Goal: Transaction & Acquisition: Purchase product/service

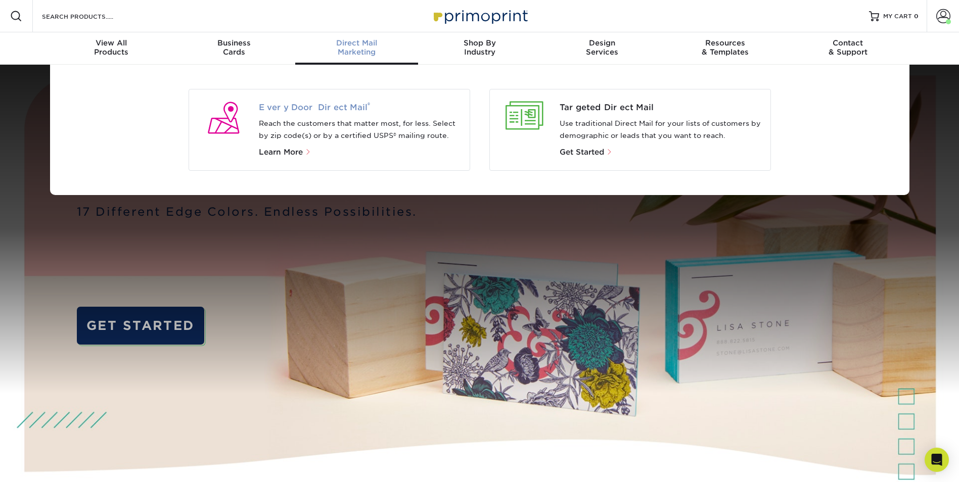
click at [309, 108] on span "Every Door Direct Mail ®" at bounding box center [360, 108] width 203 height 12
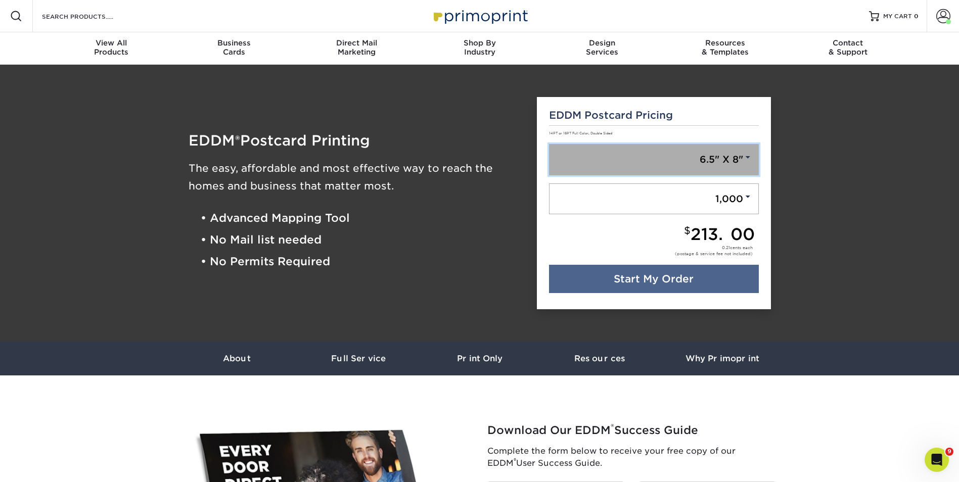
click at [671, 159] on link "6.5" X 8"" at bounding box center [654, 159] width 210 height 31
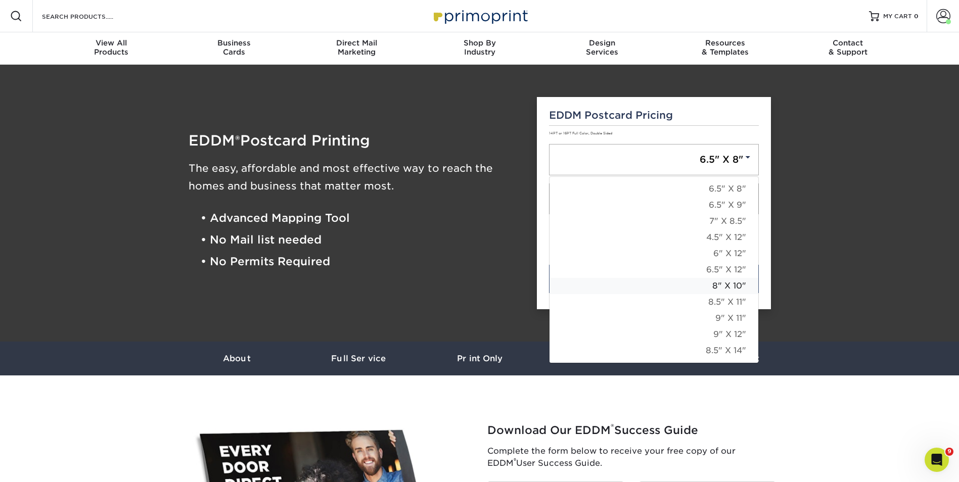
click at [706, 285] on link "8" X 10"" at bounding box center [654, 286] width 209 height 16
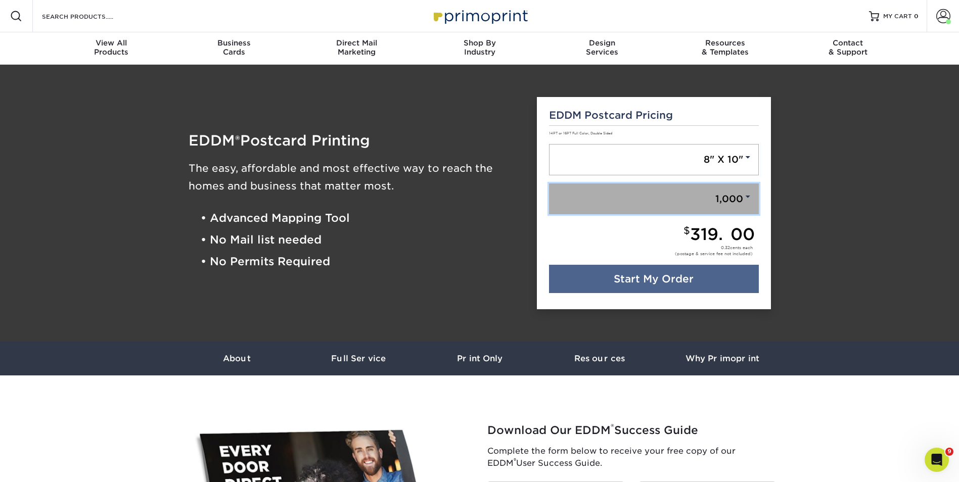
click at [721, 202] on link "1,000" at bounding box center [654, 199] width 210 height 31
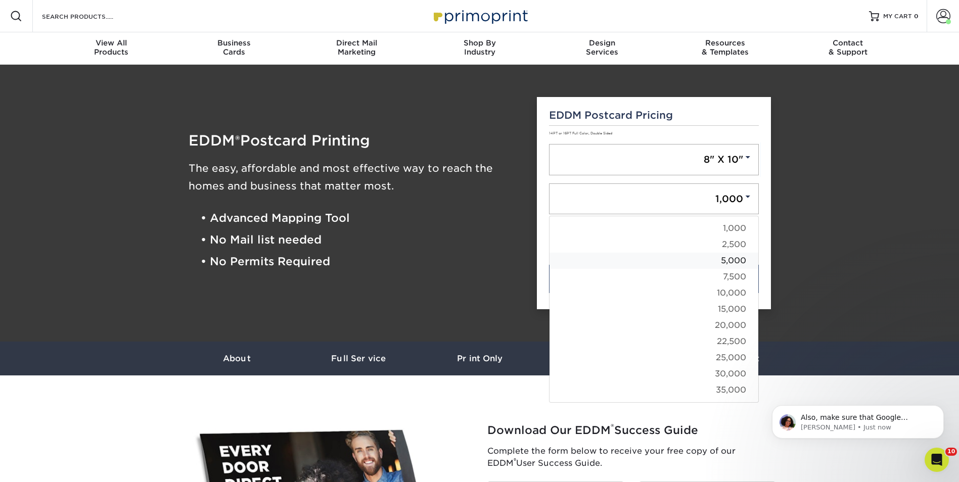
click at [730, 258] on link "5,000" at bounding box center [654, 261] width 209 height 16
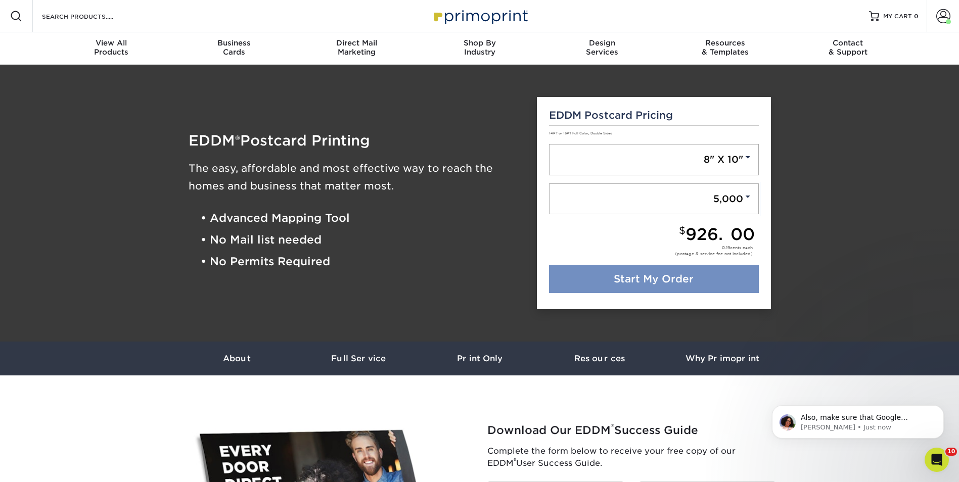
click at [718, 279] on link "Start My Order" at bounding box center [654, 279] width 210 height 28
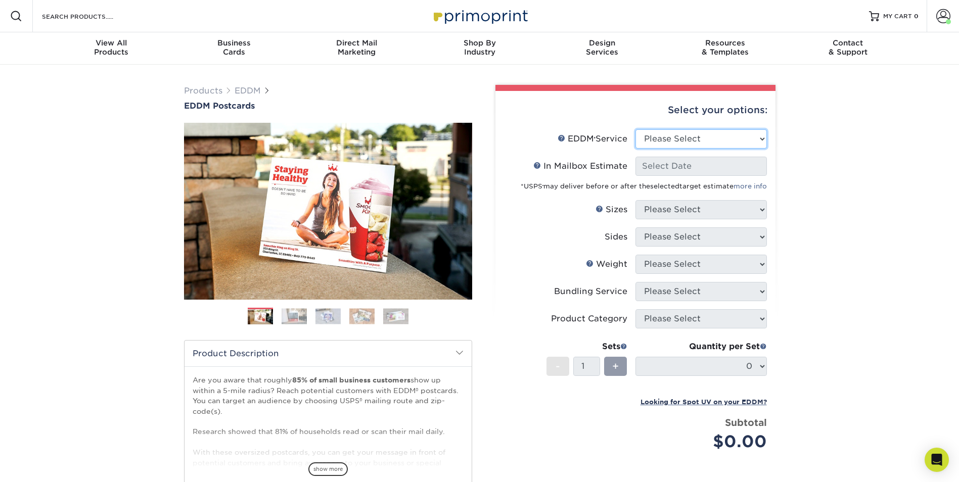
click at [703, 135] on select "Please Select Full Service Print Only" at bounding box center [701, 138] width 131 height 19
select select "full_service"
click at [636, 129] on select "Please Select Full Service Print Only" at bounding box center [701, 138] width 131 height 19
select select "-1"
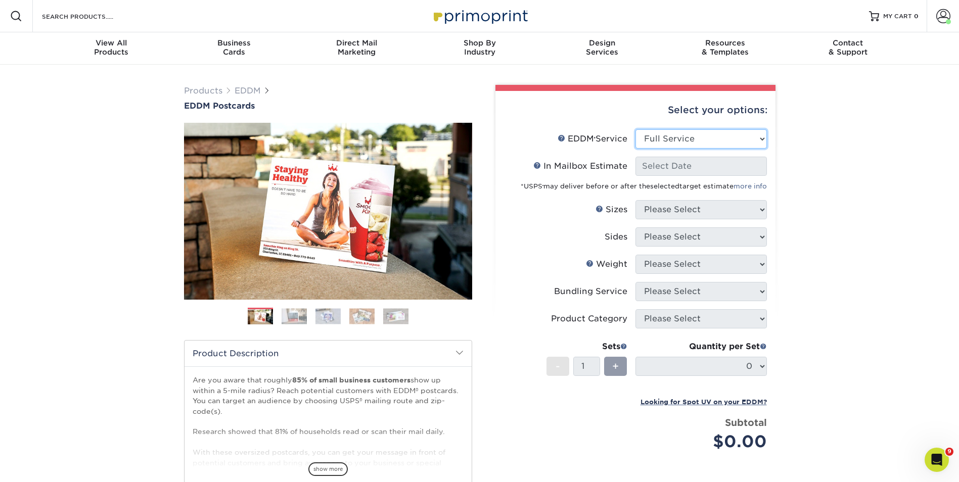
select select "-1"
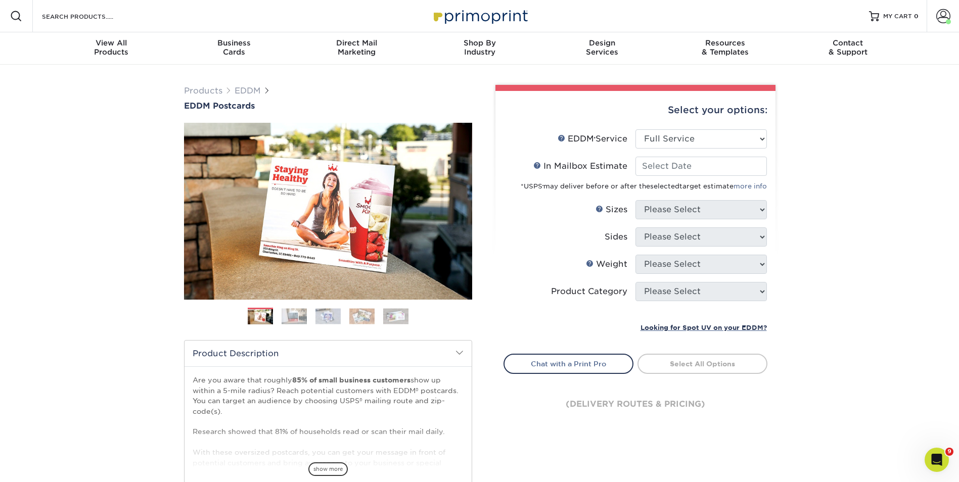
click at [720, 177] on div "*USPS ® may deliver before or after the selected target estimate more info" at bounding box center [635, 184] width 263 height 16
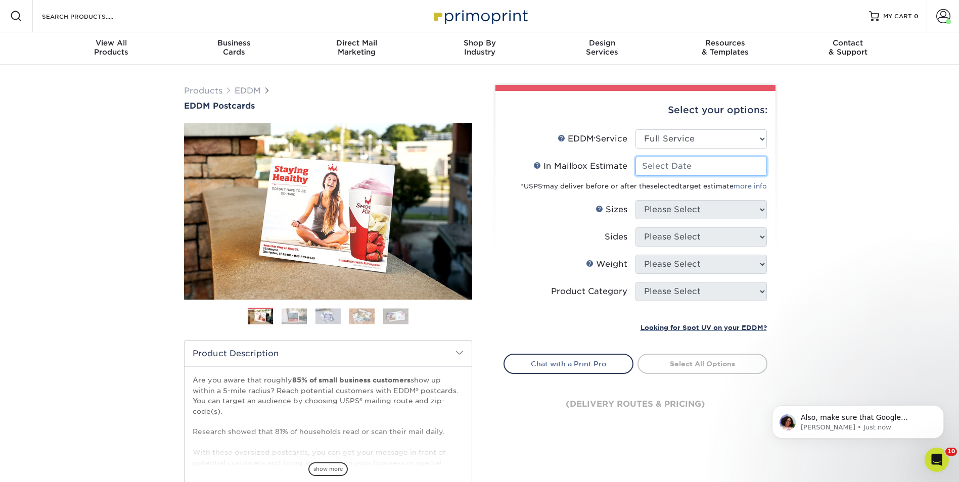
click at [710, 167] on input "In Mailbox Estimate Help In Mailbox Estimate" at bounding box center [701, 166] width 131 height 19
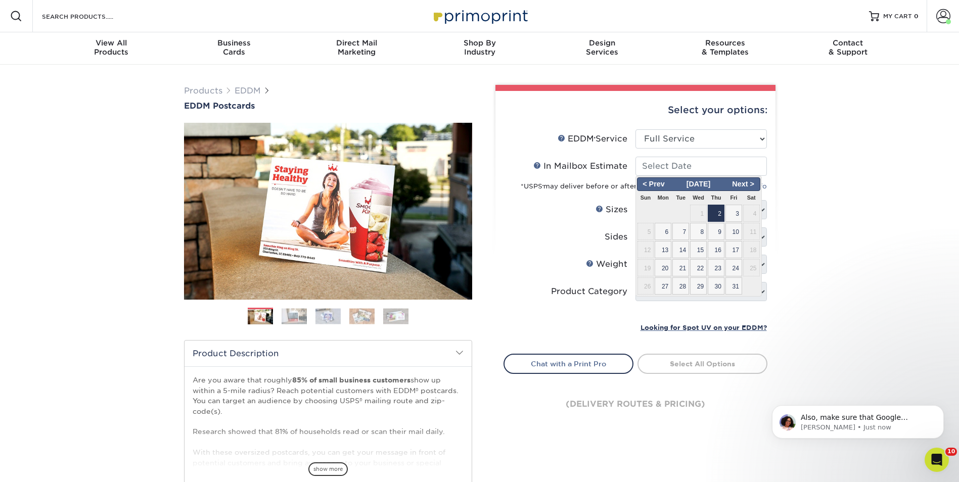
click at [717, 211] on span "2" at bounding box center [716, 213] width 17 height 17
type input "2025-10-02"
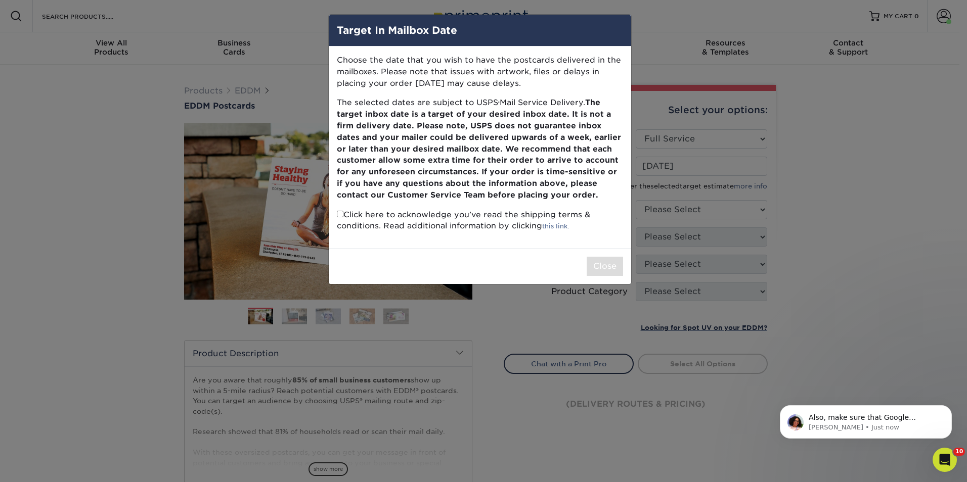
click at [337, 215] on input "checkbox" at bounding box center [340, 214] width 7 height 7
checkbox input "true"
click at [597, 266] on button "Close" at bounding box center [605, 266] width 36 height 19
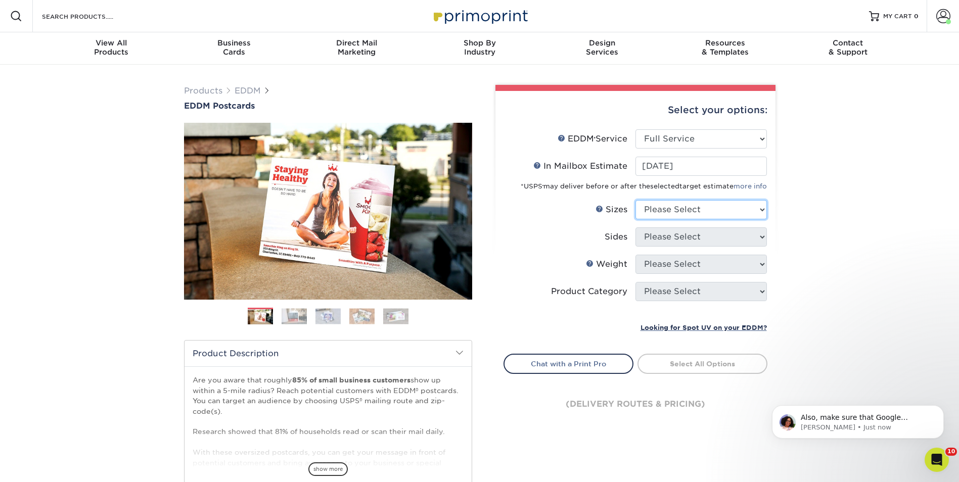
click at [688, 214] on select "Please Select 4.5" x 12" 6" x 12" 6.5" x 8" 6.5" x 9" 6.5" x 12" 7" x 8.5" 8" x…" at bounding box center [701, 209] width 131 height 19
select select "8.00x10.00"
click at [636, 200] on select "Please Select 4.5" x 12" 6" x 12" 6.5" x 8" 6.5" x 9" 6.5" x 12" 7" x 8.5" 8" x…" at bounding box center [701, 209] width 131 height 19
click at [709, 242] on select "Please Select Print Both Sides Print Front Only" at bounding box center [701, 237] width 131 height 19
select select "13abbda7-1d64-4f25-8bb2-c179b224825d"
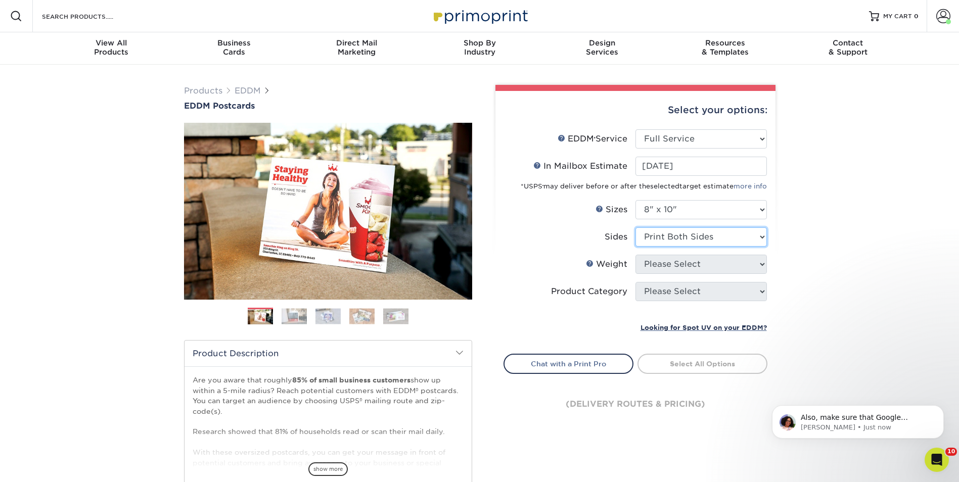
click at [636, 228] on select "Please Select Print Both Sides Print Front Only" at bounding box center [701, 237] width 131 height 19
click at [710, 263] on select "Please Select 16PT 14PT" at bounding box center [701, 264] width 131 height 19
select select "14PT"
click at [636, 255] on select "Please Select 16PT 14PT" at bounding box center [701, 264] width 131 height 19
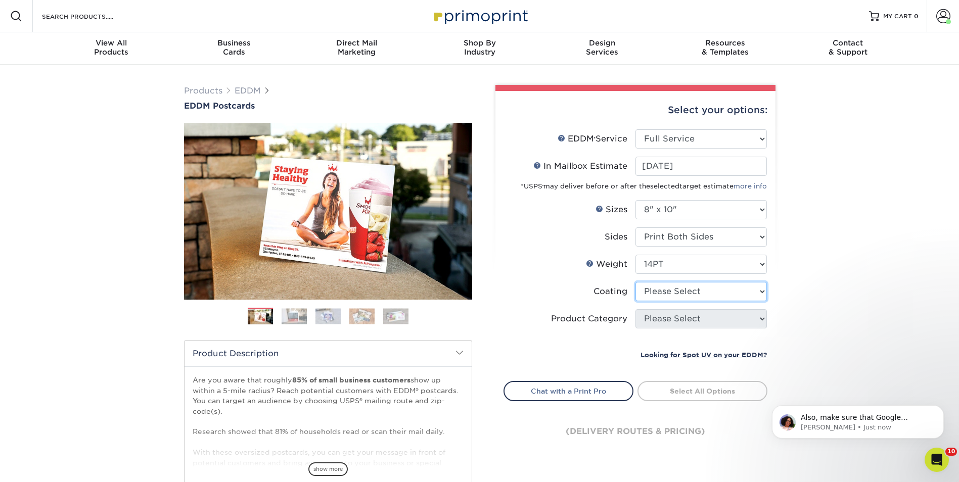
click at [704, 292] on select at bounding box center [701, 291] width 131 height 19
select select "121bb7b5-3b4d-429f-bd8d-bbf80e953313"
click at [636, 282] on select at bounding box center [701, 291] width 131 height 19
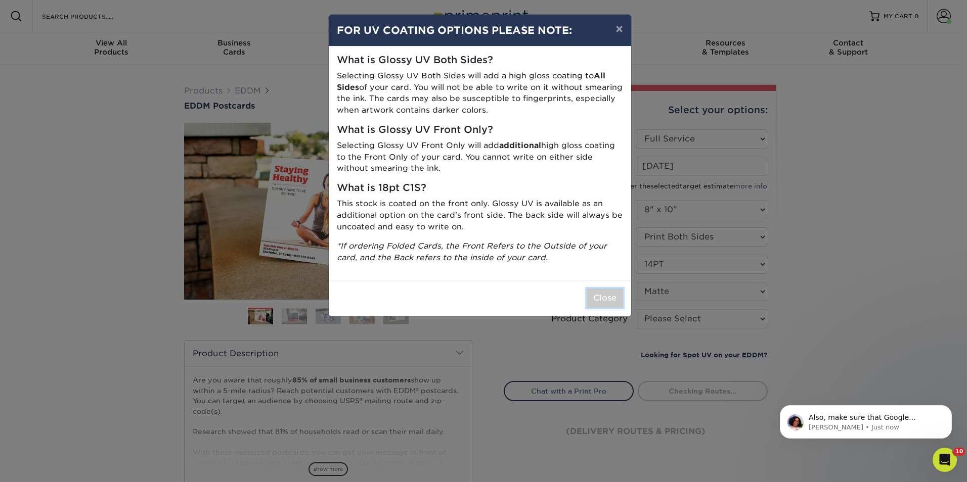
click at [602, 299] on button "Close" at bounding box center [605, 298] width 36 height 19
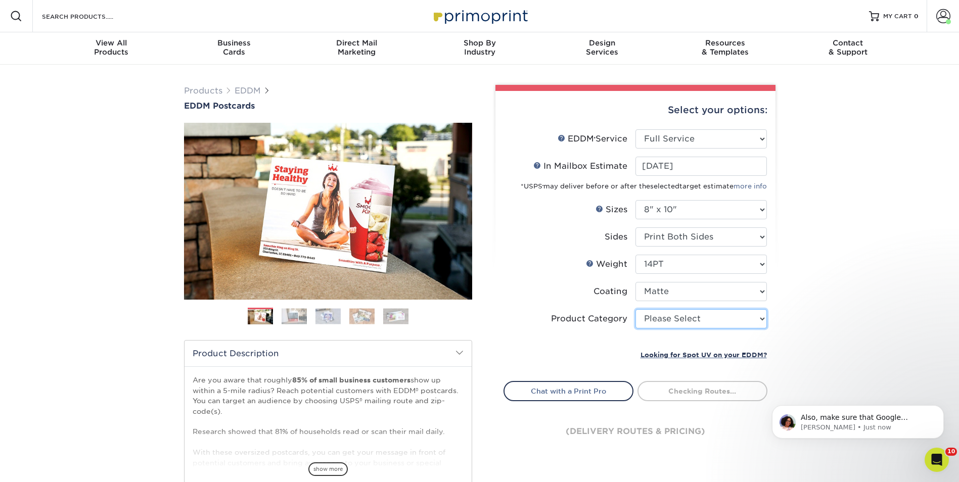
click at [693, 320] on select "Please Select Sell Sheets" at bounding box center [701, 318] width 131 height 19
select select "eddd4a87-9082-47bb-843b-3bca55f6c842"
click at [636, 309] on select "Please Select Sell Sheets" at bounding box center [701, 318] width 131 height 19
click at [832, 314] on div "Products EDDM EDDM Postcards Previous Next" at bounding box center [479, 335] width 959 height 540
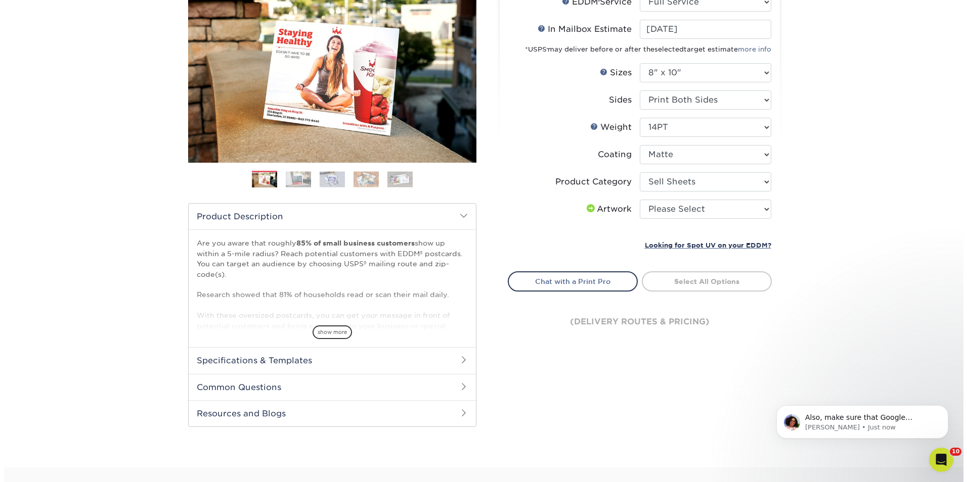
scroll to position [152, 0]
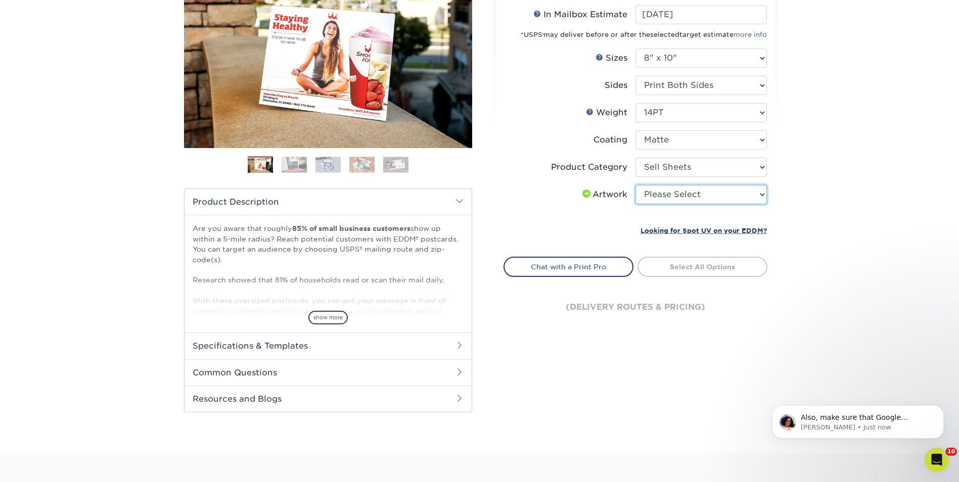
click at [710, 192] on select "Please Select I will upload files I need a design - $150" at bounding box center [701, 194] width 131 height 19
select select "upload"
click at [636, 185] on select "Please Select I will upload files I need a design - $150" at bounding box center [701, 194] width 131 height 19
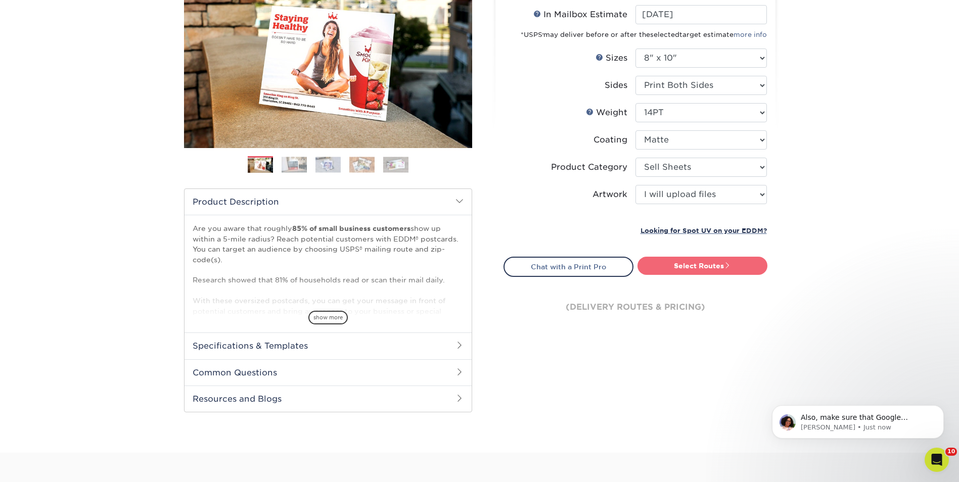
click at [745, 263] on link "Select Routes" at bounding box center [703, 266] width 130 height 18
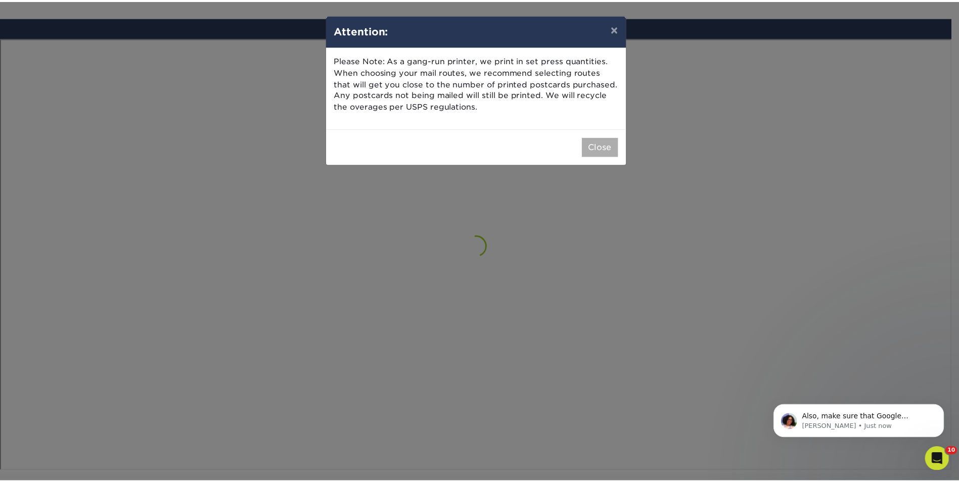
scroll to position [590, 0]
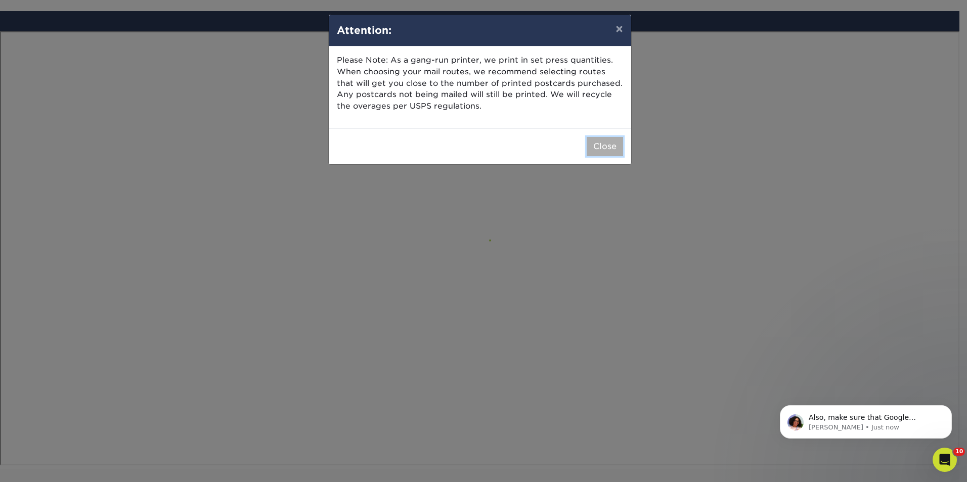
click at [600, 144] on button "Close" at bounding box center [605, 146] width 36 height 19
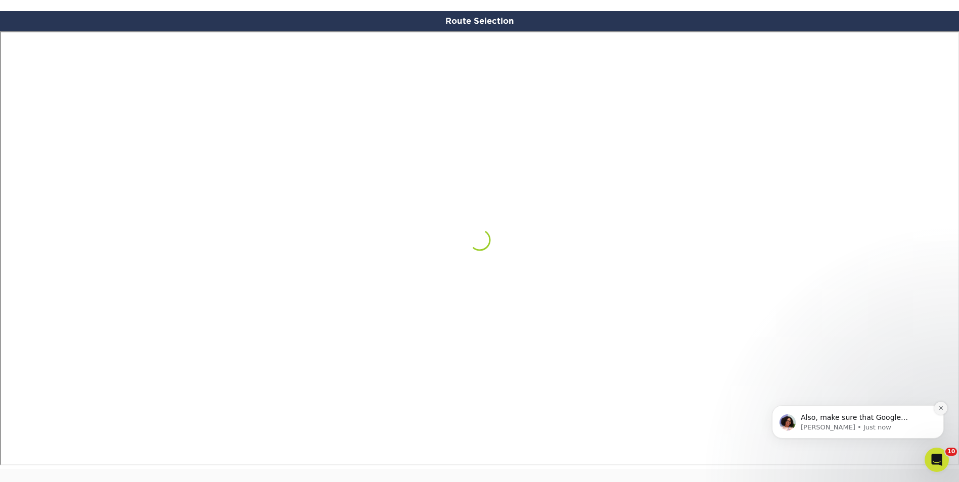
click at [943, 408] on icon "Dismiss notification" at bounding box center [942, 409] width 6 height 6
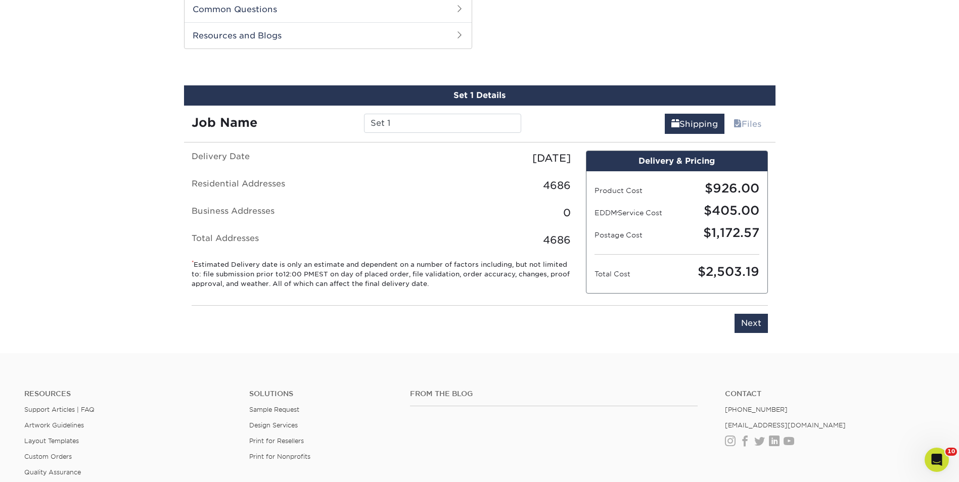
scroll to position [515, 0]
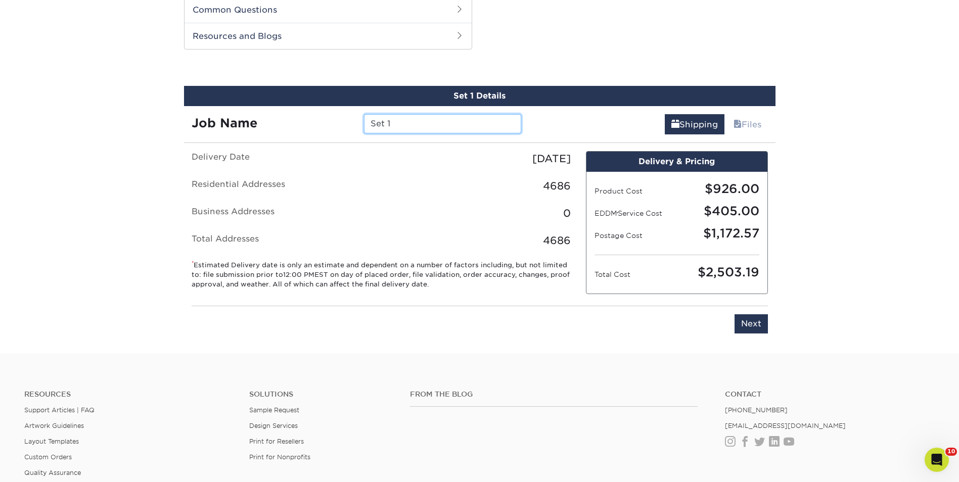
drag, startPoint x: 415, startPoint y: 128, endPoint x: 367, endPoint y: 123, distance: 47.7
click at [367, 123] on input "Set 1" at bounding box center [442, 123] width 157 height 19
type input "23 Pavona - CS"
click at [749, 319] on input "Next" at bounding box center [751, 324] width 33 height 19
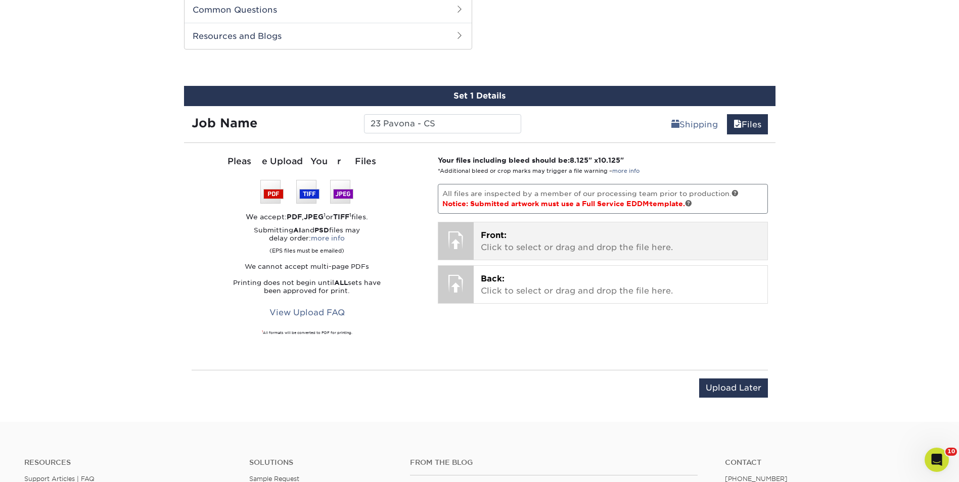
click at [705, 237] on p "Front: Click to select or drag and drop the file here." at bounding box center [621, 242] width 280 height 24
click at [574, 242] on p "Front: Click to select or drag and drop the file here." at bounding box center [621, 242] width 280 height 24
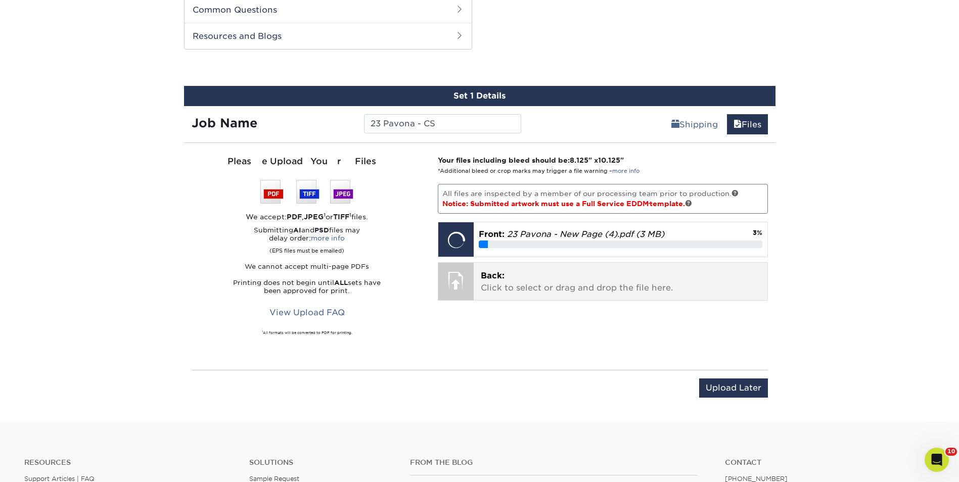
click at [516, 287] on p "Back: Click to select or drag and drop the file here." at bounding box center [621, 282] width 280 height 24
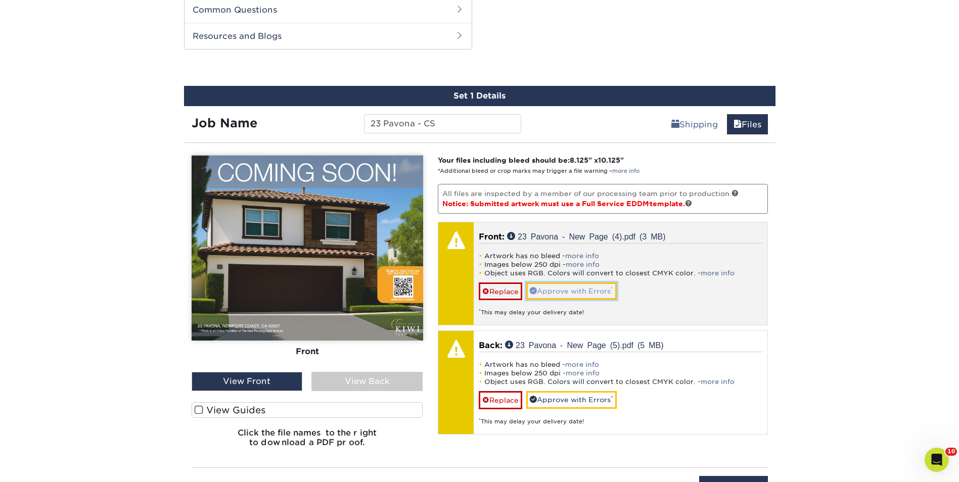
click at [605, 289] on link "Approve with Errors *" at bounding box center [571, 291] width 91 height 17
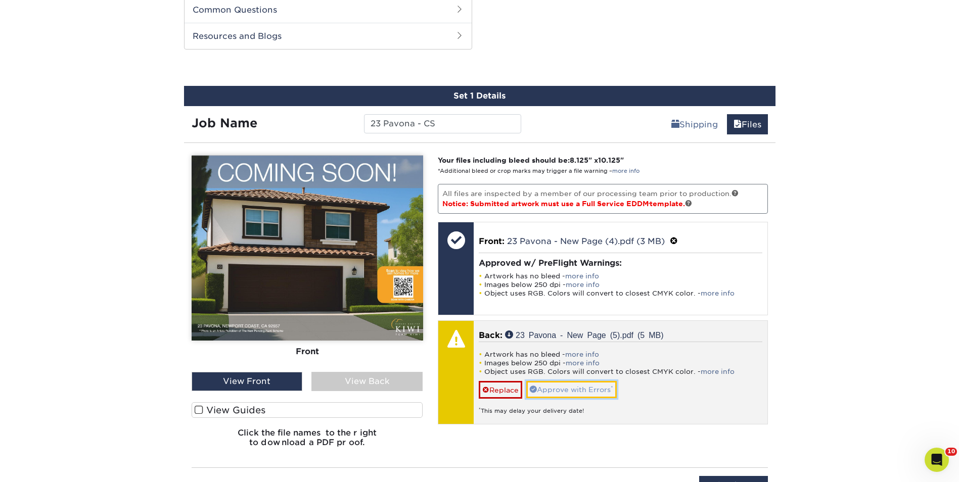
click at [609, 389] on link "Approve with Errors *" at bounding box center [571, 389] width 91 height 17
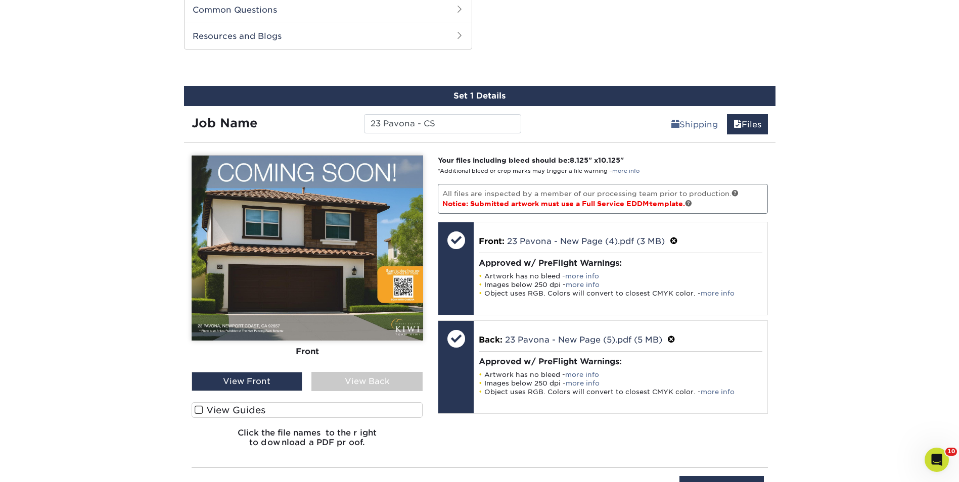
click at [409, 376] on div "View Back" at bounding box center [366, 381] width 111 height 19
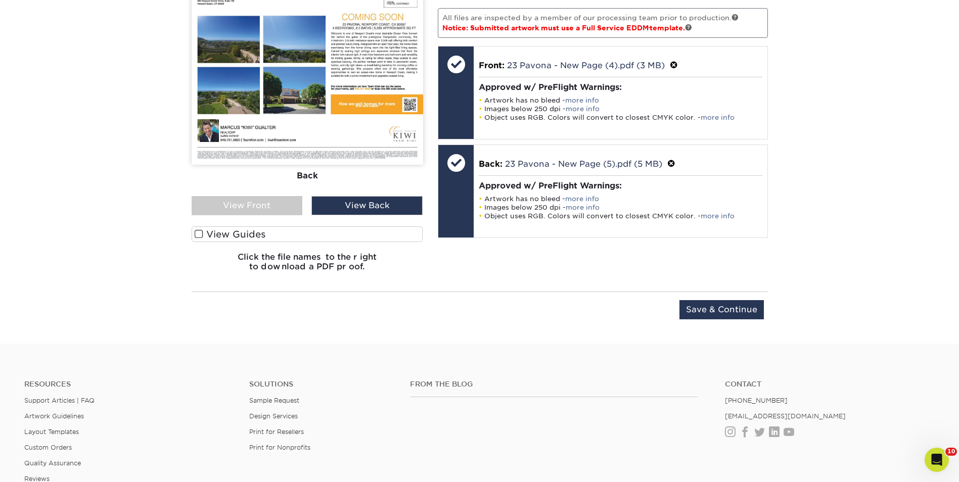
scroll to position [717, 0]
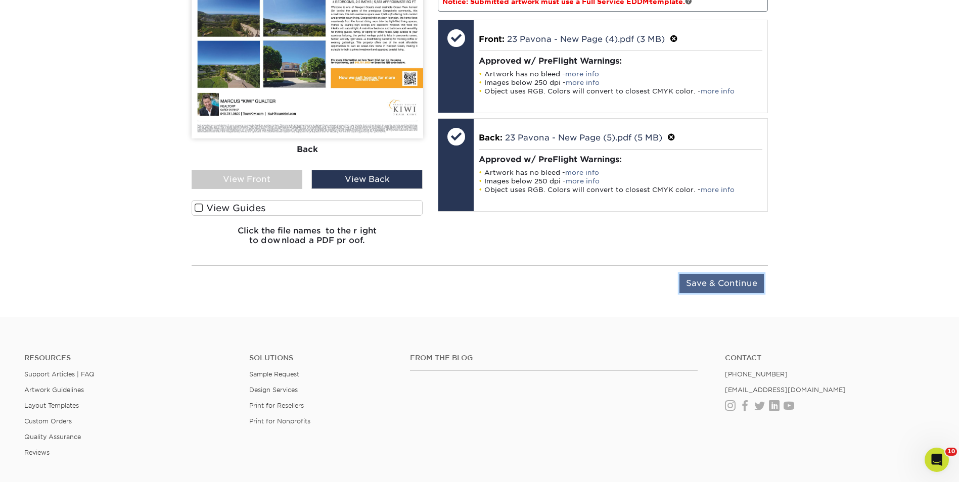
click at [715, 284] on input "Save & Continue" at bounding box center [722, 283] width 84 height 19
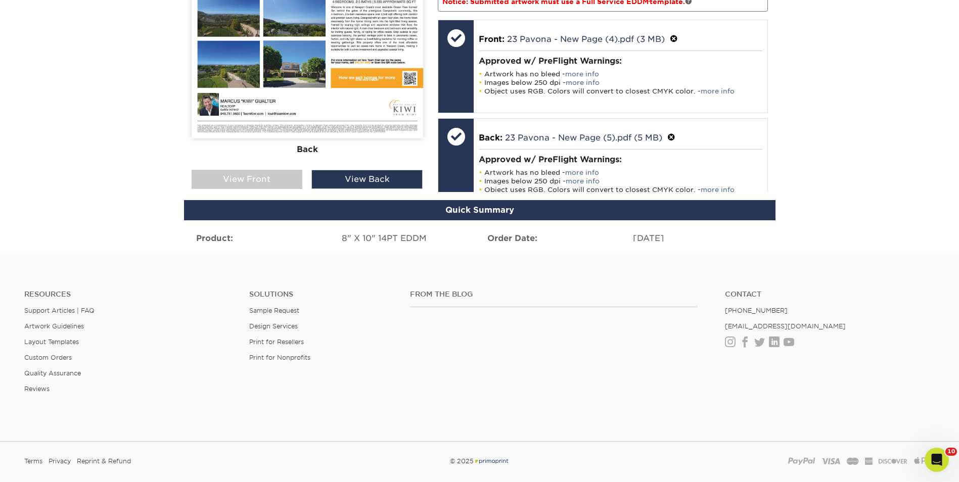
scroll to position [657, 0]
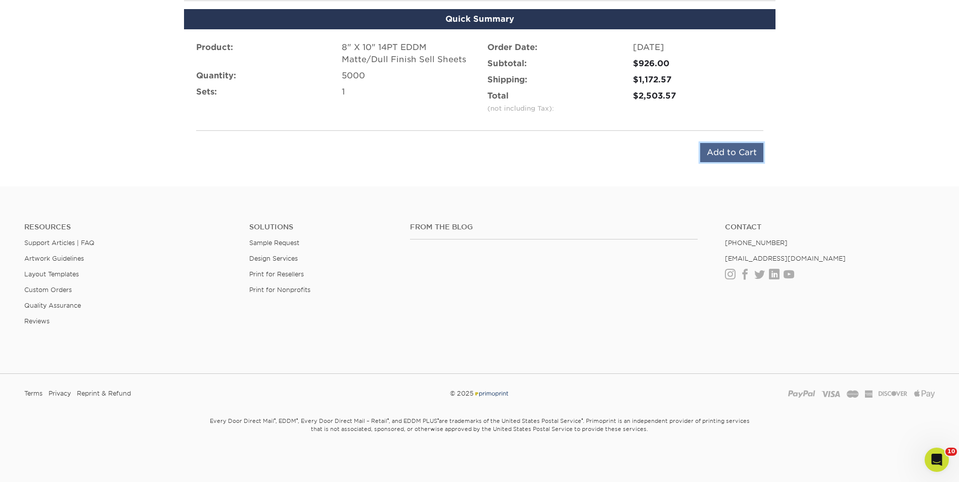
click at [733, 154] on input "Add to Cart" at bounding box center [731, 152] width 63 height 19
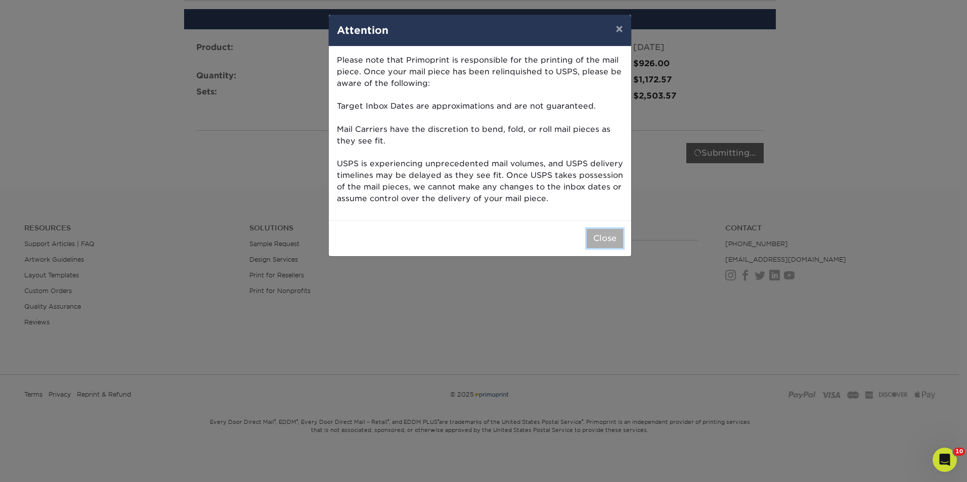
click at [614, 236] on button "Close" at bounding box center [605, 238] width 36 height 19
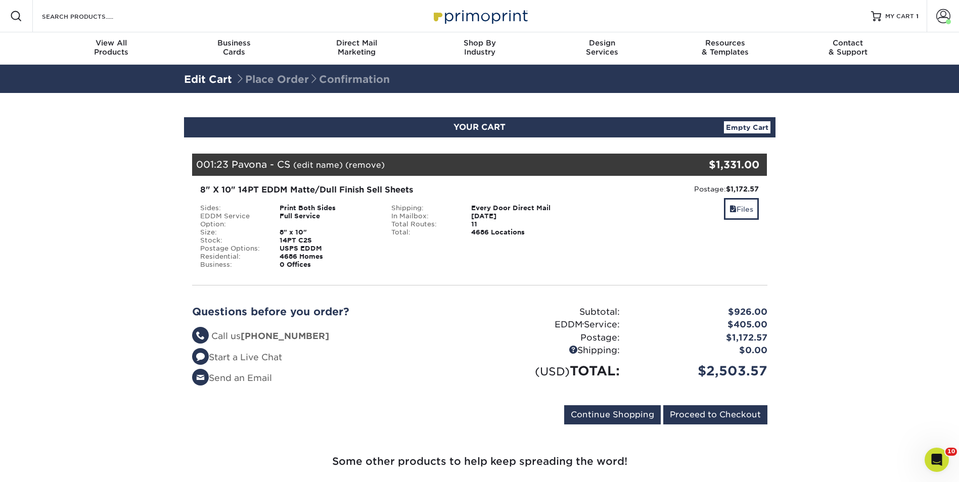
click at [818, 247] on section "YOUR CART Empty Cart Your Cart is Empty View Account Active Orders Order Histor…" at bounding box center [479, 408] width 959 height 631
click at [843, 374] on section "YOUR CART Empty Cart Your Cart is Empty View Account Active Orders Order Histor…" at bounding box center [479, 408] width 959 height 631
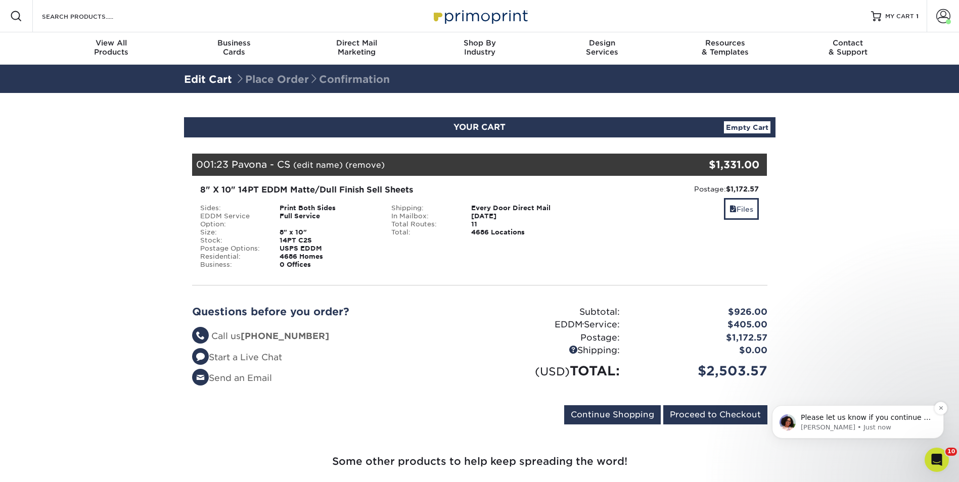
click at [905, 416] on p "Please let us know if you continue to see issues with this order, and we can at…" at bounding box center [866, 418] width 130 height 10
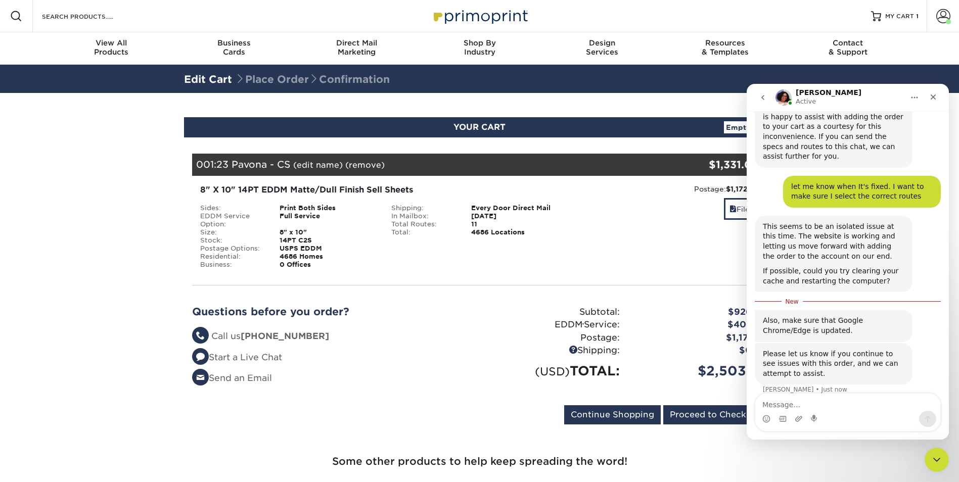
scroll to position [299, 0]
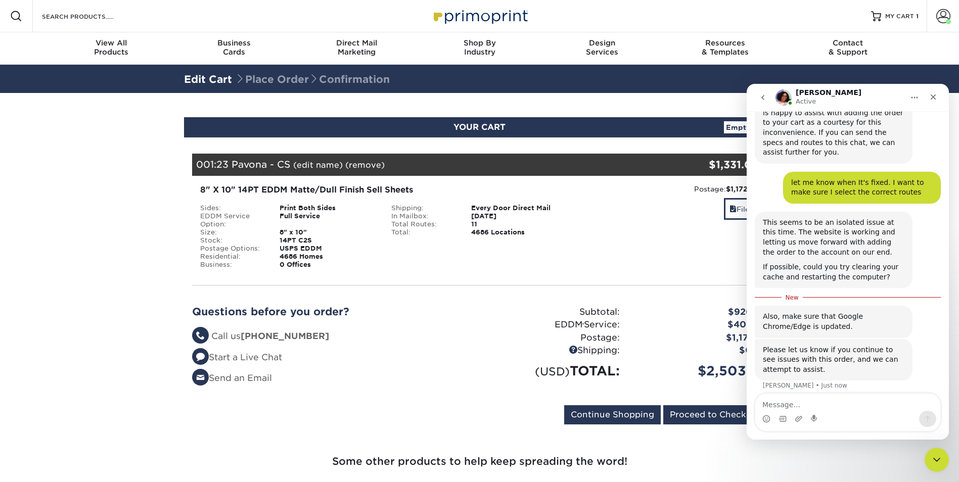
click at [824, 409] on textarea "Message…" at bounding box center [847, 402] width 185 height 17
type textarea "ok. thank you."
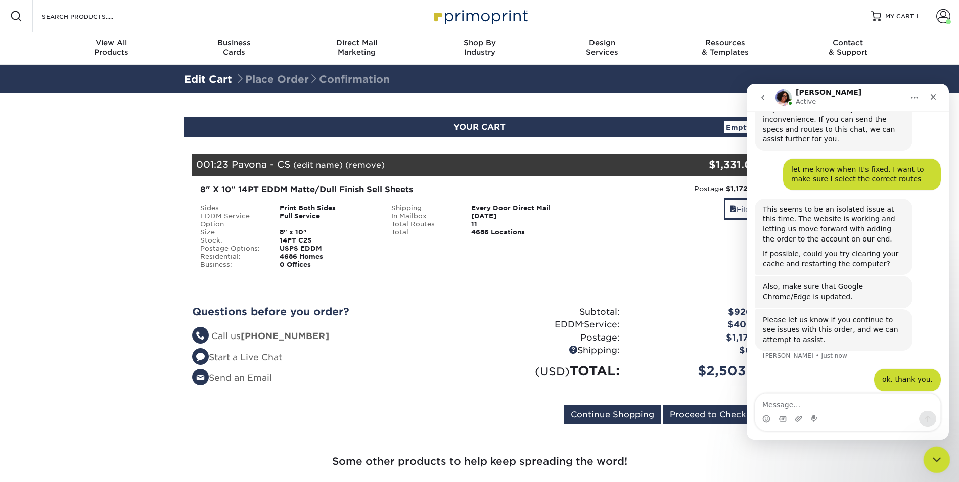
click at [930, 465] on div "Close Intercom Messenger" at bounding box center [935, 459] width 24 height 24
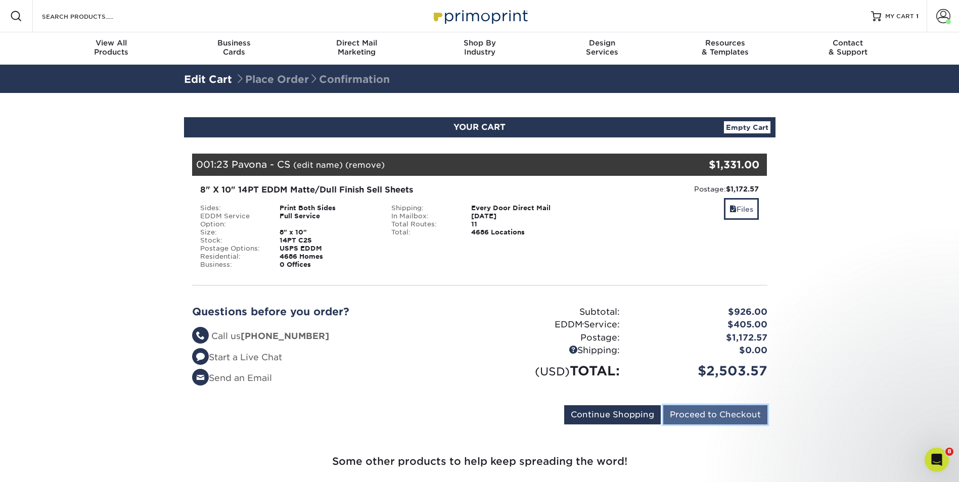
click at [719, 417] on input "Proceed to Checkout" at bounding box center [715, 415] width 104 height 19
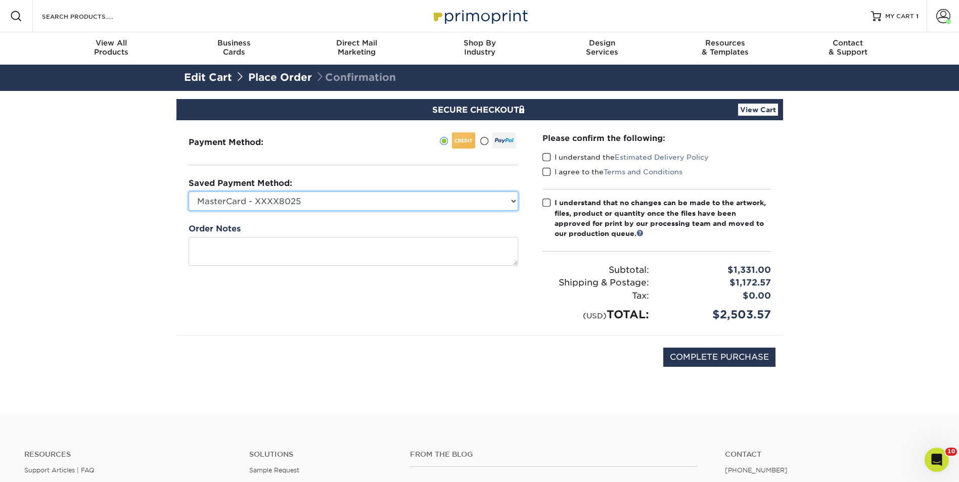
click at [498, 199] on select "MasterCard - XXXX8025 MasterCard - XXXX6019 MasterCard - XXXX3646 MasterCard - …" at bounding box center [354, 201] width 330 height 19
select select "73917"
click at [189, 192] on select "MasterCard - XXXX8025 MasterCard - XXXX6019 MasterCard - XXXX3646 MasterCard - …" at bounding box center [354, 201] width 330 height 19
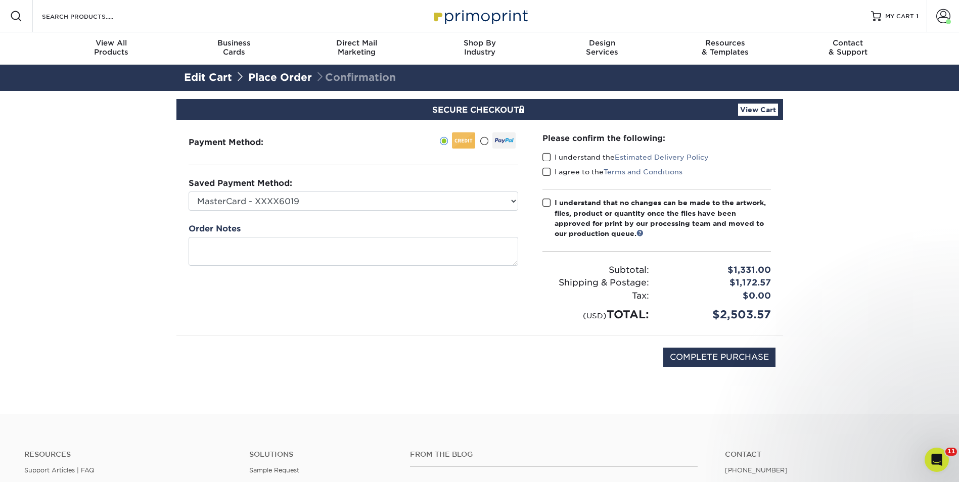
click at [519, 345] on div "COMPLETE PURCHASE" at bounding box center [480, 363] width 592 height 54
click at [545, 153] on span at bounding box center [547, 158] width 9 height 10
click at [0, 0] on input "I understand the Estimated Delivery Policy" at bounding box center [0, 0] width 0 height 0
click at [545, 170] on span at bounding box center [547, 172] width 9 height 10
click at [0, 0] on input "I agree to the Terms and Conditions" at bounding box center [0, 0] width 0 height 0
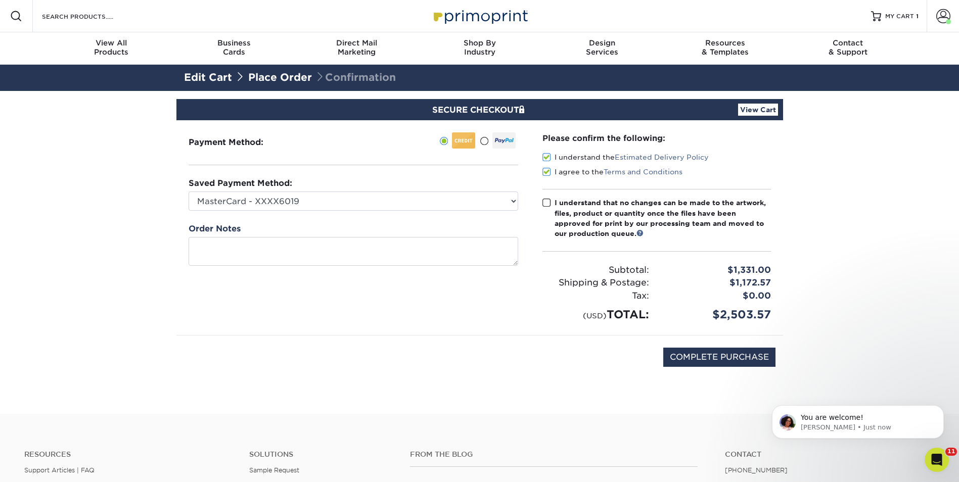
click at [548, 201] on span at bounding box center [547, 203] width 9 height 10
click at [0, 0] on input "I understand that no changes can be made to the artwork, files, product or quan…" at bounding box center [0, 0] width 0 height 0
click at [939, 409] on icon "Dismiss notification" at bounding box center [942, 409] width 6 height 6
click at [941, 406] on icon "Dismiss notification" at bounding box center [942, 409] width 6 height 6
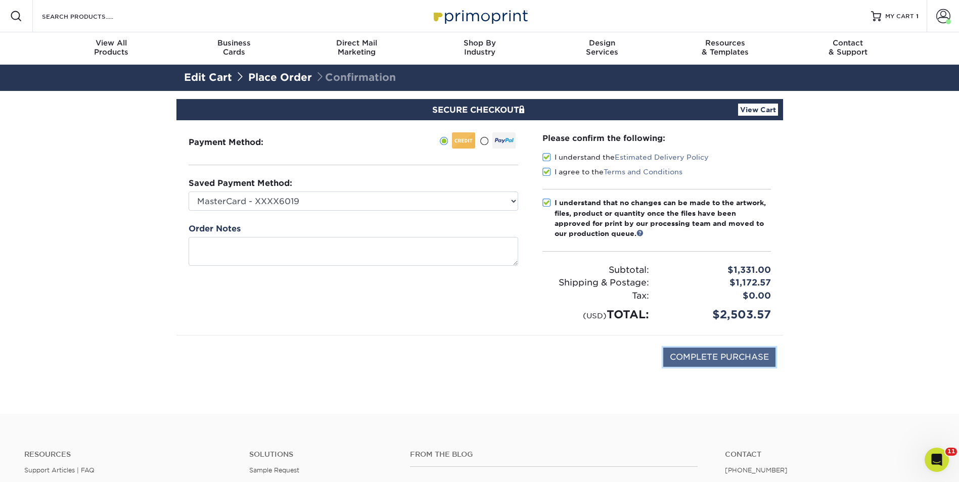
click at [719, 352] on input "COMPLETE PURCHASE" at bounding box center [719, 357] width 112 height 19
type input "PROCESSING, PLEASE WAIT..."
